Goal: Navigation & Orientation: Go to known website

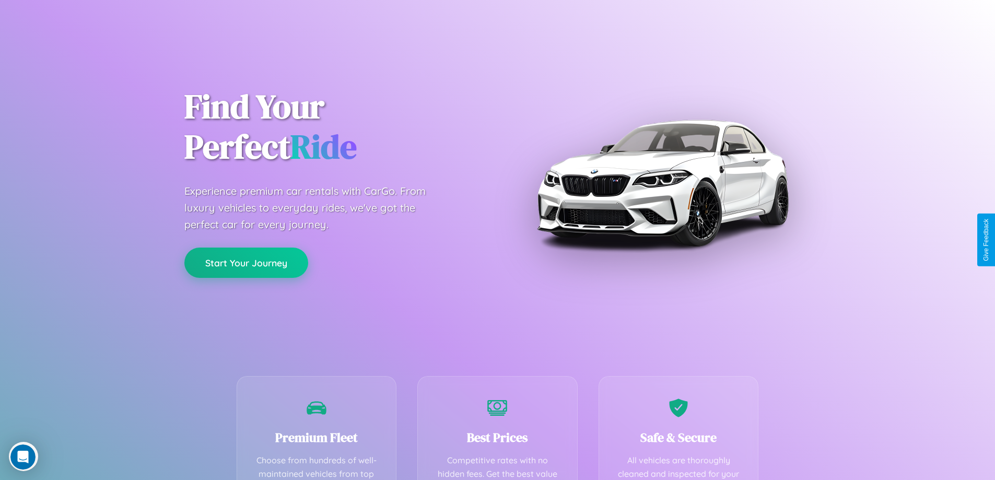
click at [246, 263] on button "Start Your Journey" at bounding box center [246, 263] width 124 height 30
click at [246, 262] on button "Start Your Journey" at bounding box center [246, 263] width 124 height 30
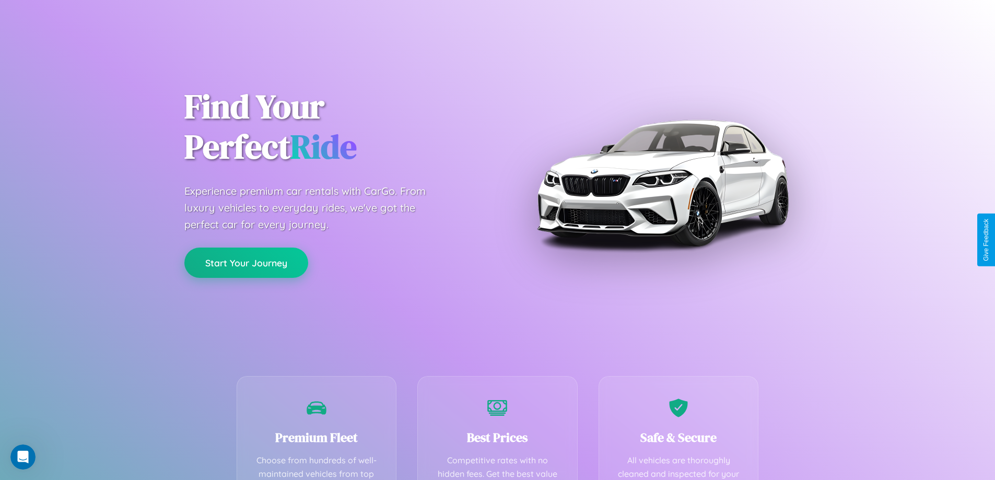
click at [246, 262] on button "Start Your Journey" at bounding box center [246, 263] width 124 height 30
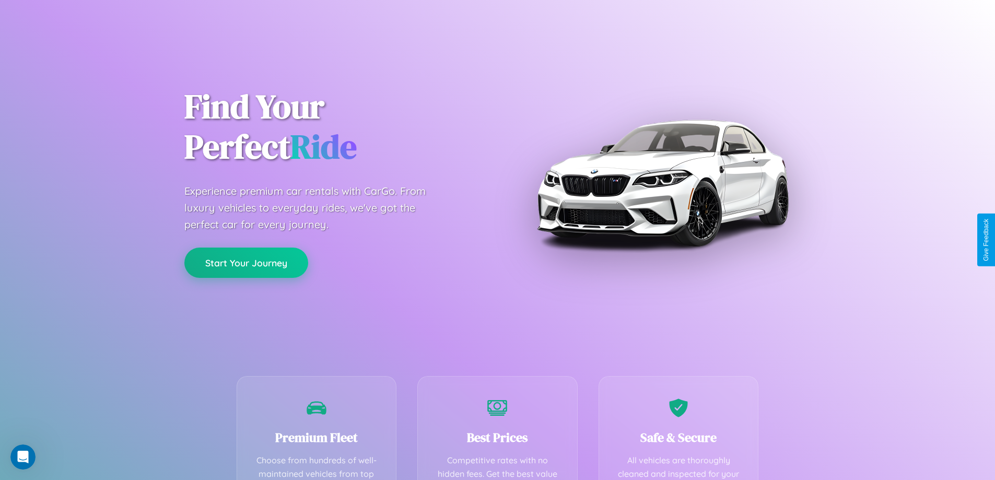
click at [246, 262] on button "Start Your Journey" at bounding box center [246, 263] width 124 height 30
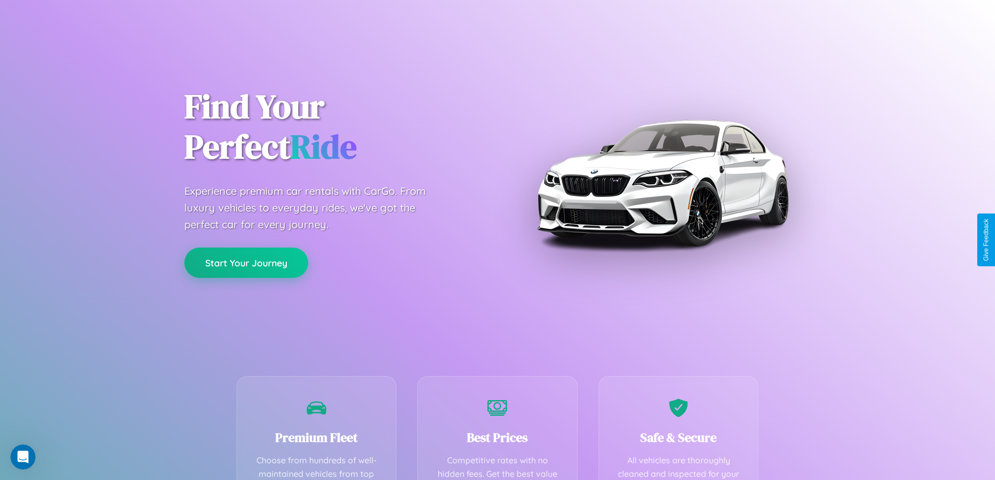
click at [246, 262] on button "Start Your Journey" at bounding box center [246, 263] width 124 height 30
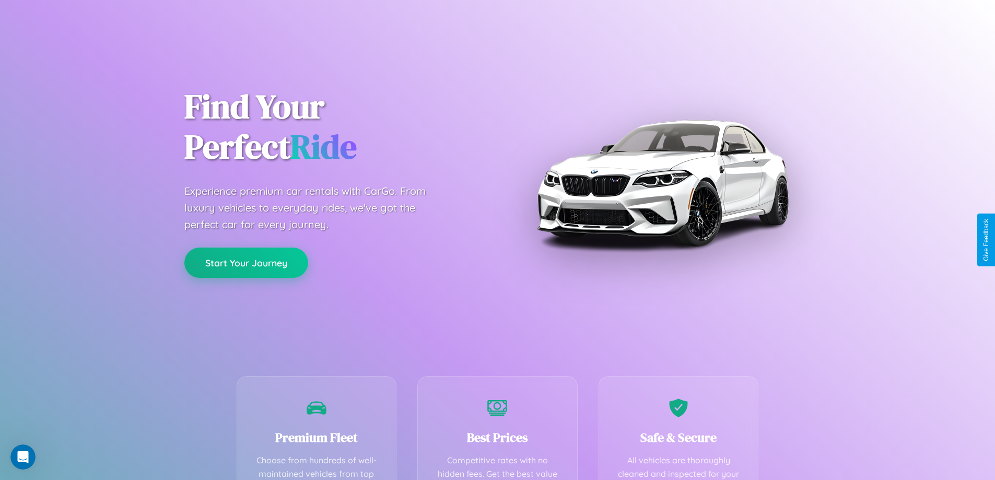
click at [246, 262] on button "Start Your Journey" at bounding box center [246, 263] width 124 height 30
